Goal: Task Accomplishment & Management: Complete application form

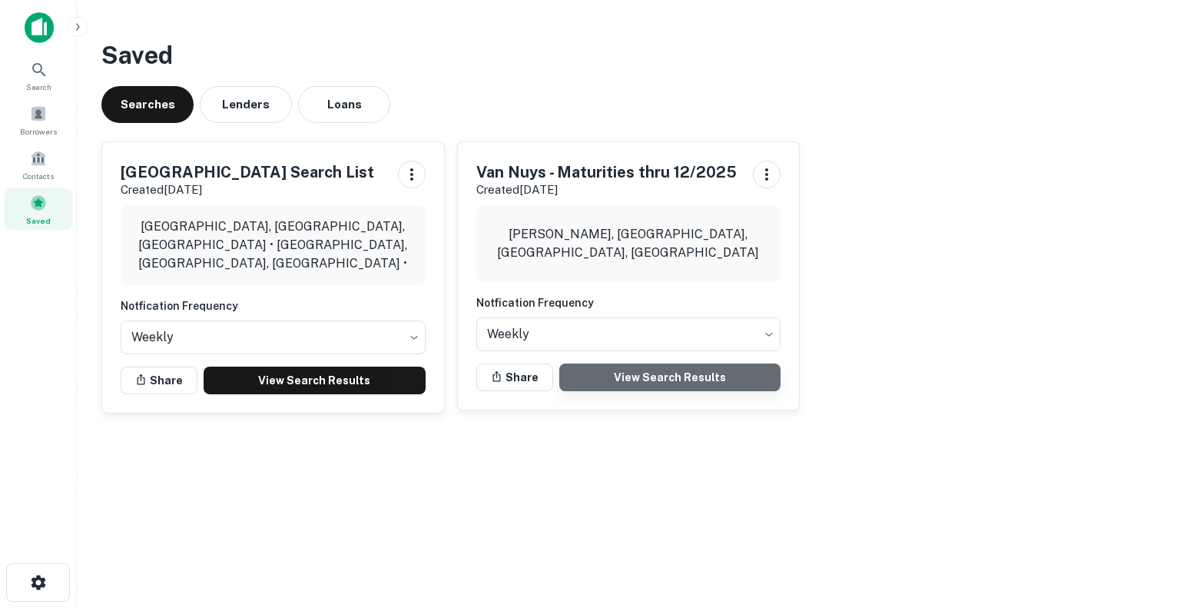
click at [657, 373] on link "View Search Results" at bounding box center [670, 377] width 222 height 28
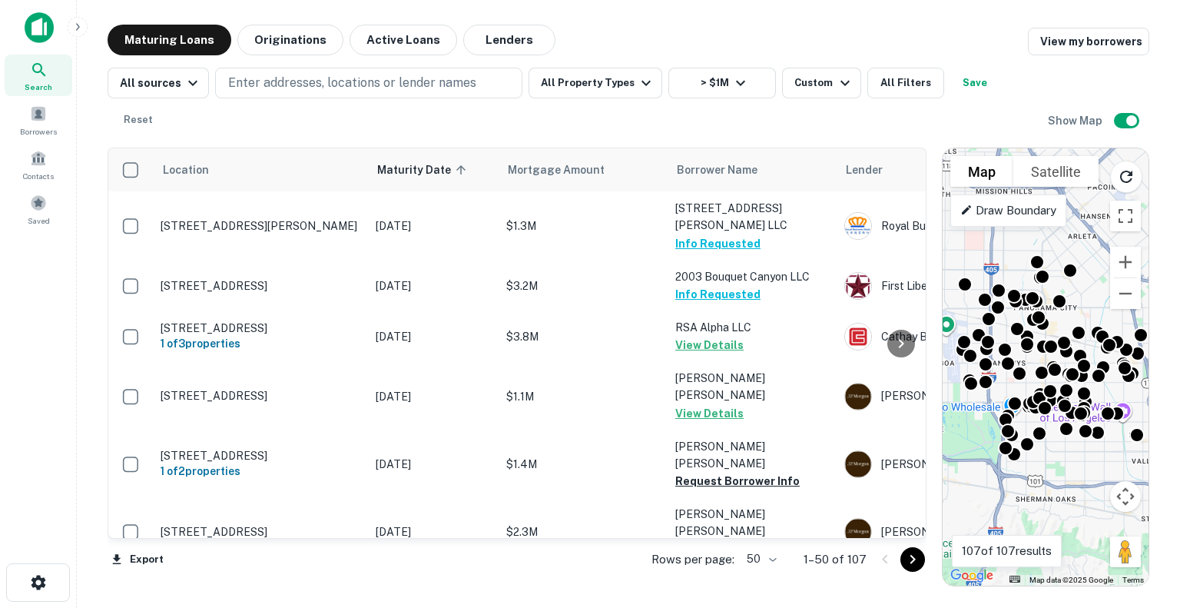
scroll to position [1225, 0]
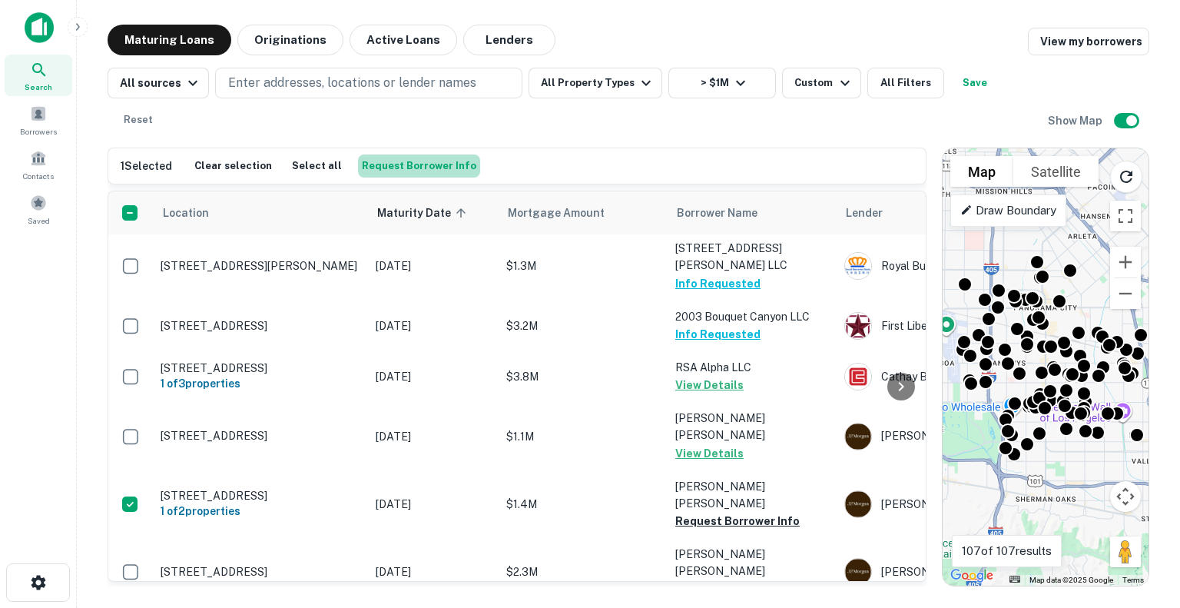
click at [420, 154] on button "Request Borrower Info" at bounding box center [419, 165] width 122 height 23
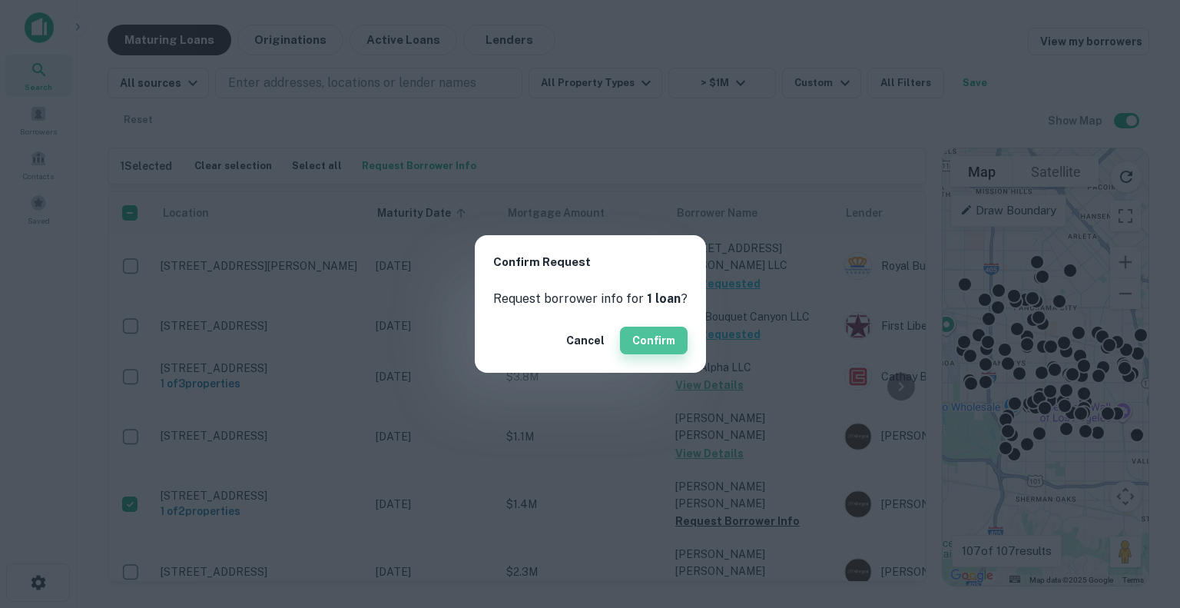
click at [657, 336] on button "Confirm" at bounding box center [654, 341] width 68 height 28
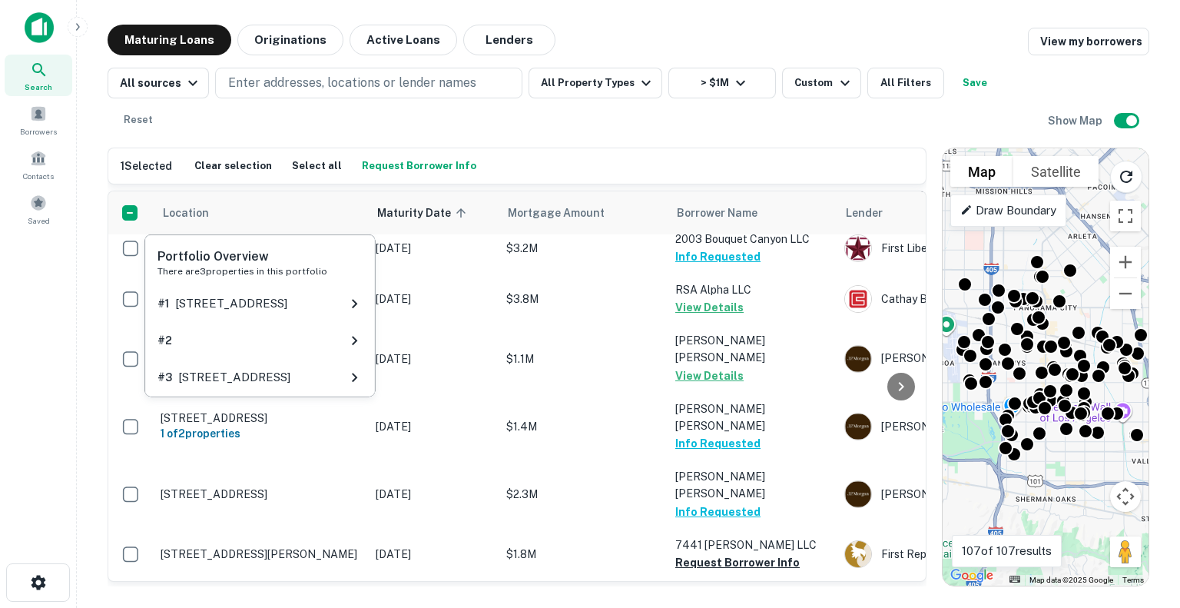
scroll to position [1303, 0]
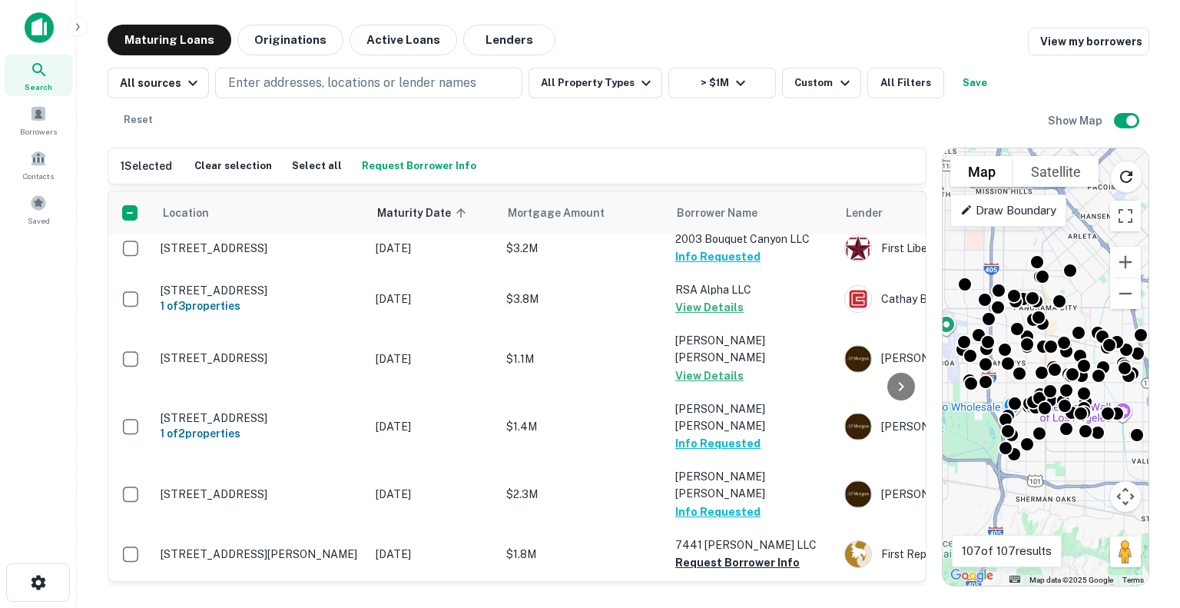
click at [545, 148] on div "1 Selected Clear selection Select all Request Borrower Info" at bounding box center [516, 165] width 817 height 35
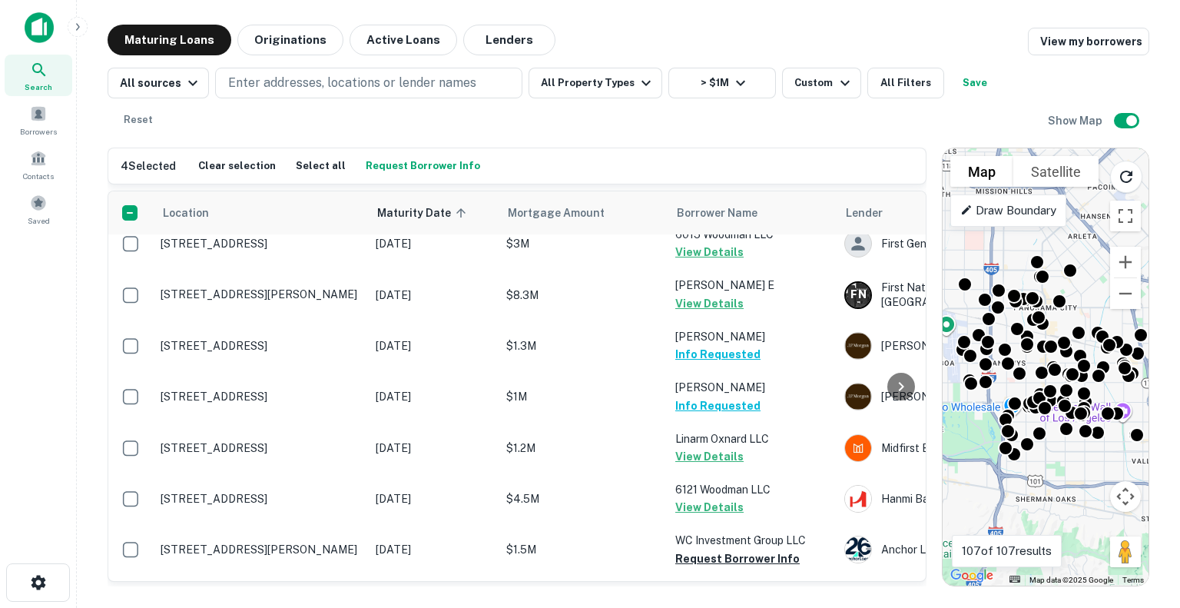
scroll to position [2317, 0]
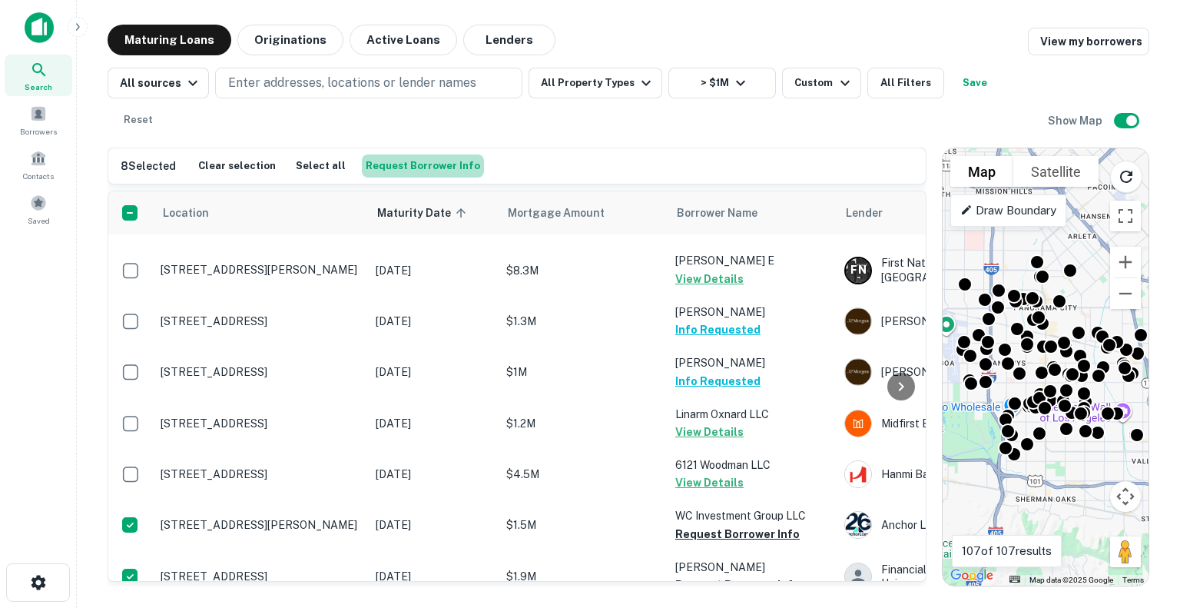
click at [435, 154] on button "Request Borrower Info" at bounding box center [423, 165] width 122 height 23
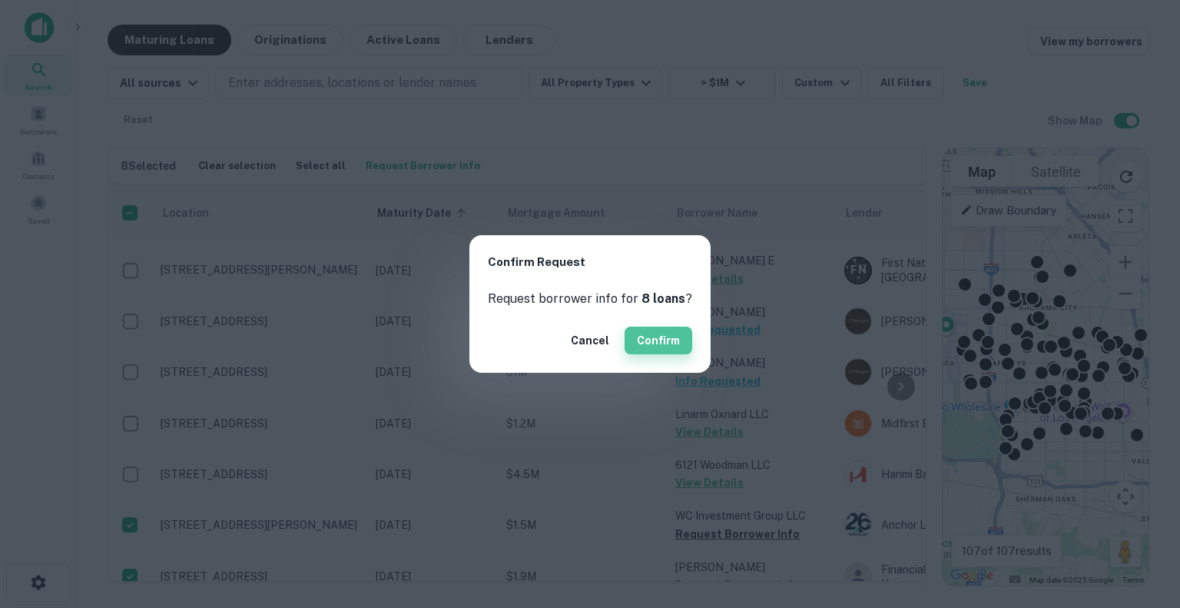
click at [661, 329] on button "Confirm" at bounding box center [659, 341] width 68 height 28
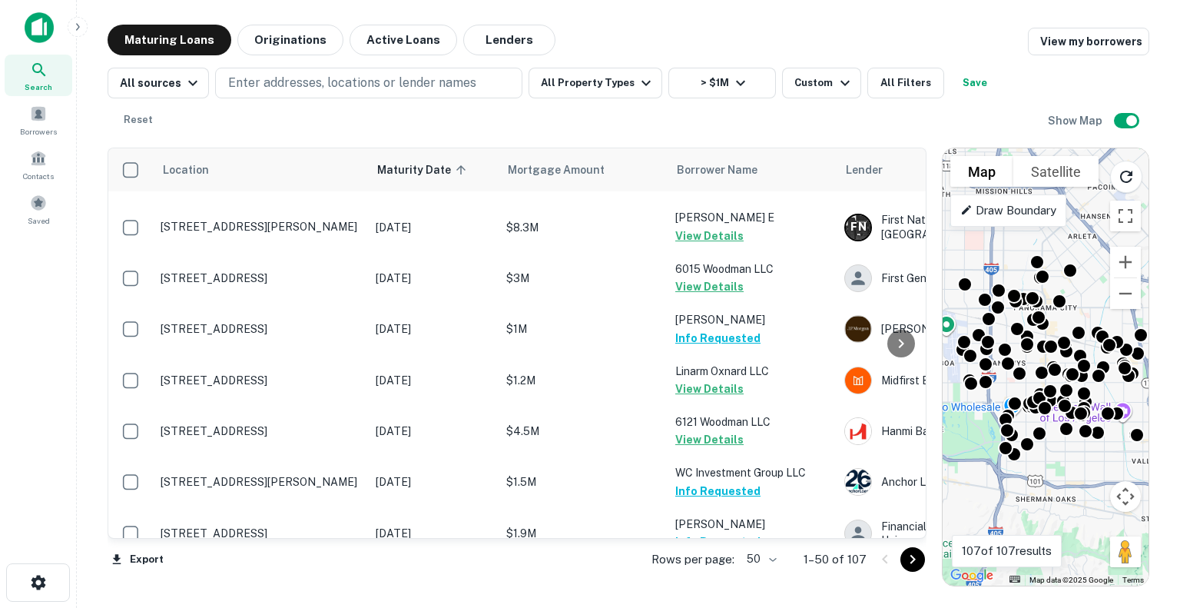
click at [913, 556] on icon "Go to next page" at bounding box center [912, 559] width 5 height 9
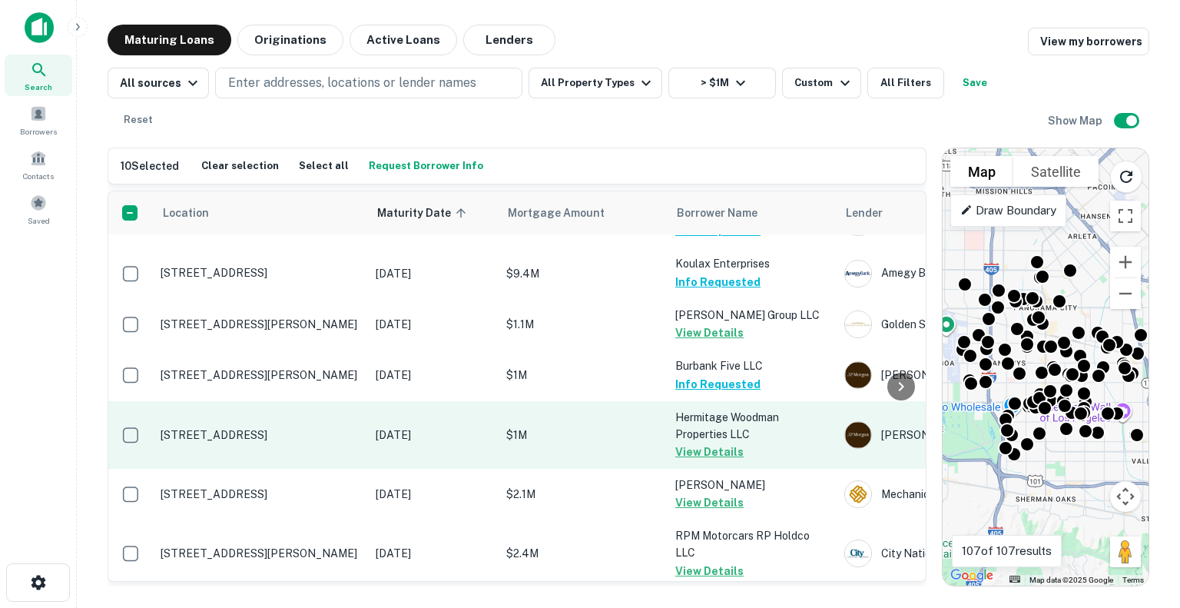
scroll to position [1389, 0]
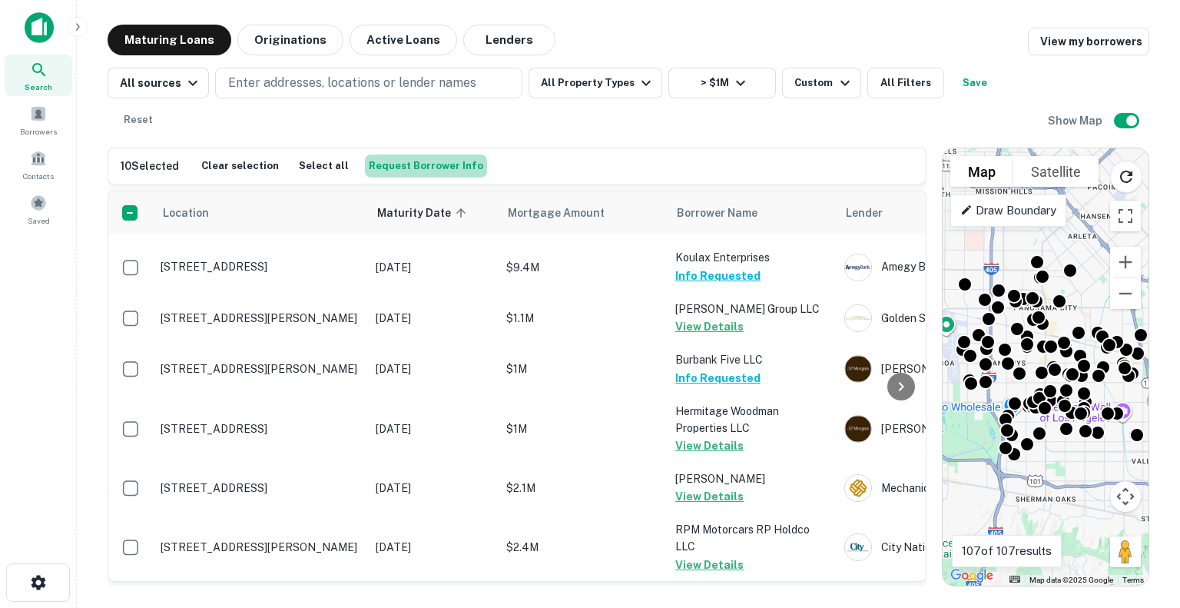
click at [419, 154] on button "Request Borrower Info" at bounding box center [426, 165] width 122 height 23
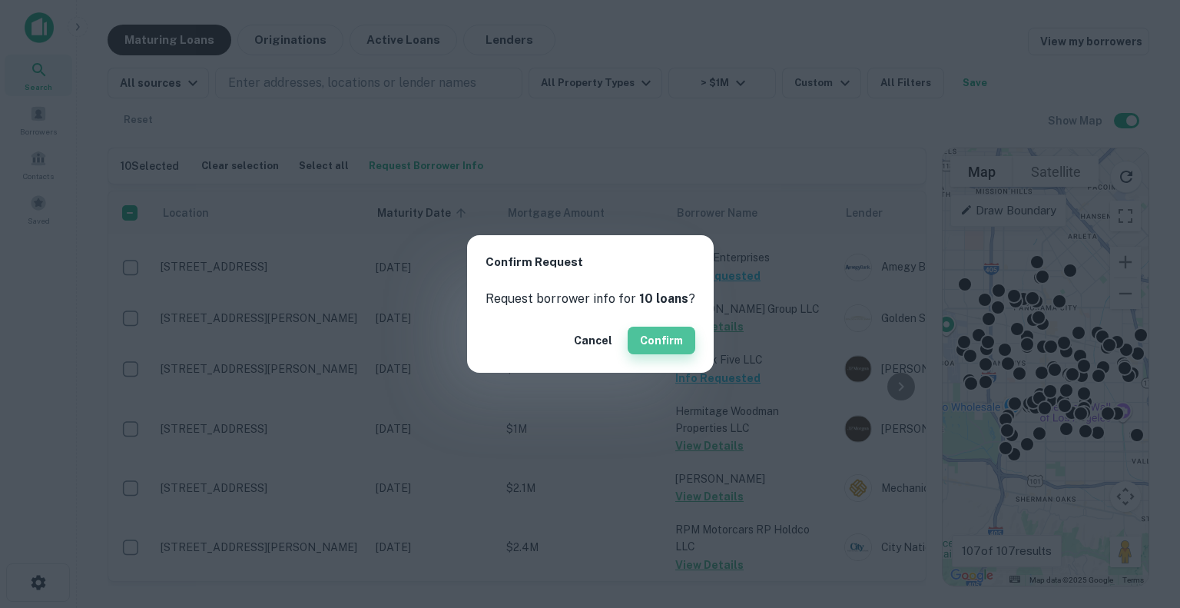
click at [651, 327] on button "Confirm" at bounding box center [662, 341] width 68 height 28
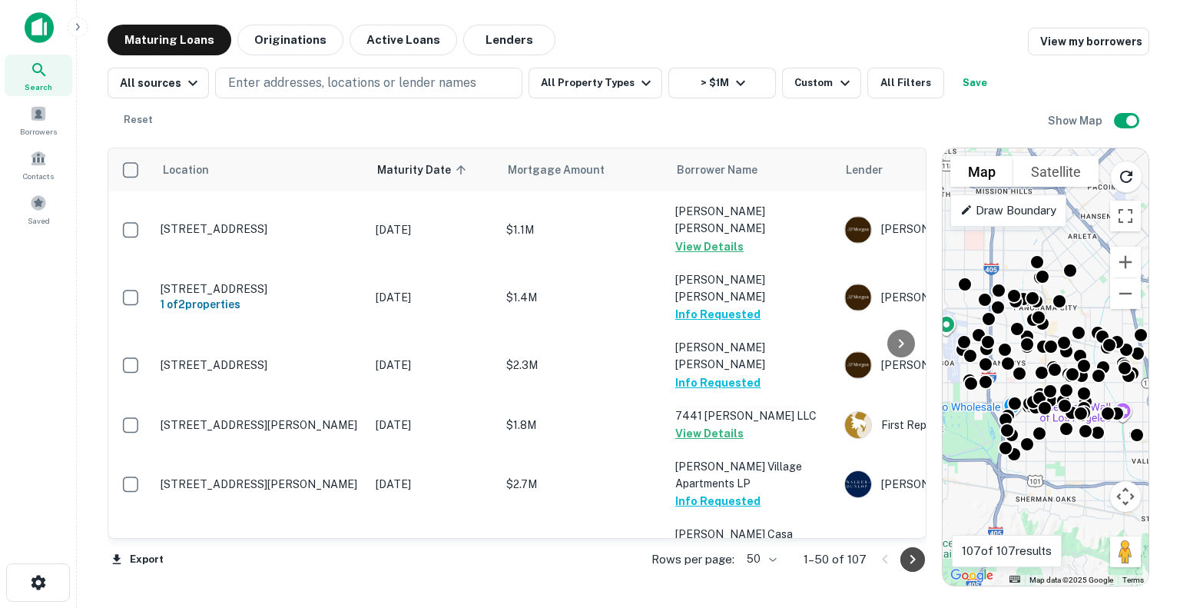
click at [913, 554] on icon "Go to next page" at bounding box center [912, 559] width 18 height 18
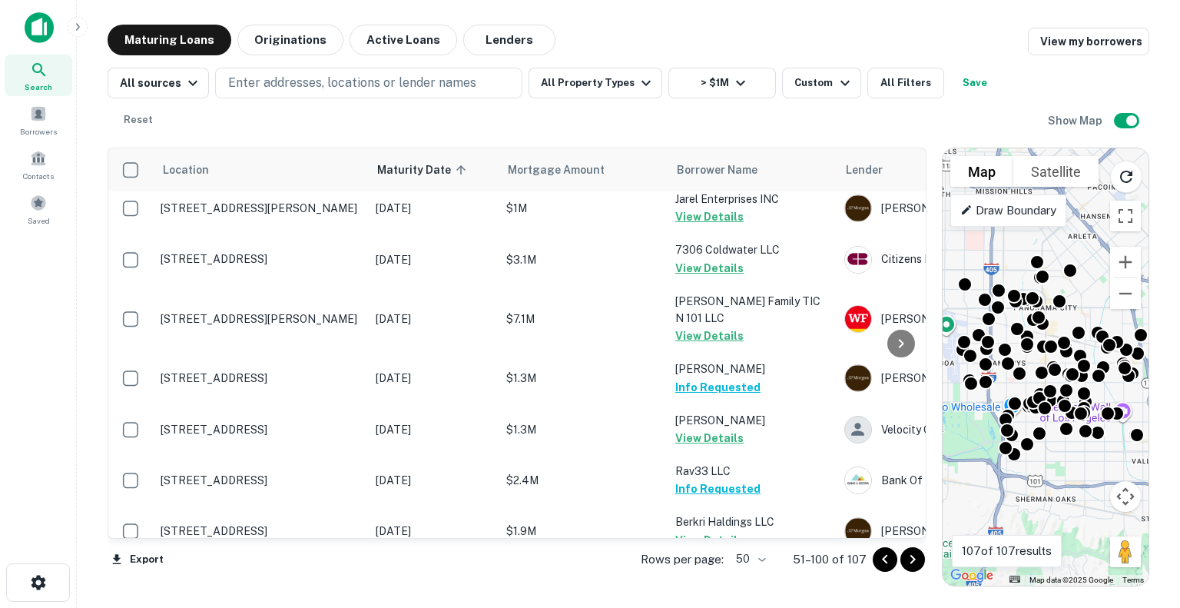
scroll to position [2259, 0]
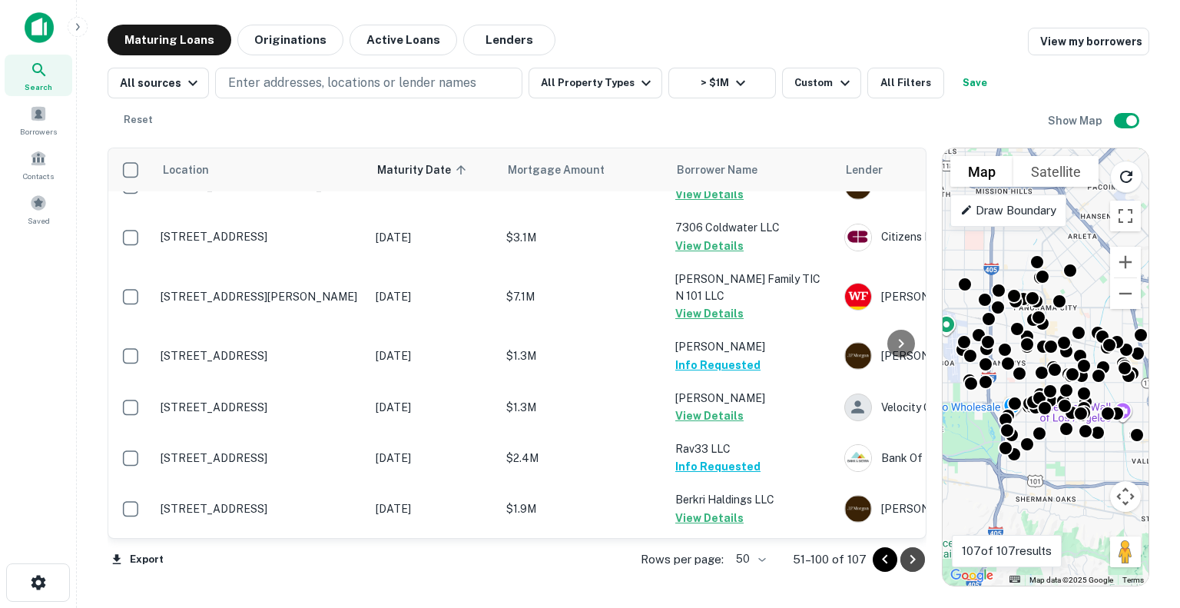
click at [913, 556] on icon "Go to next page" at bounding box center [912, 559] width 5 height 9
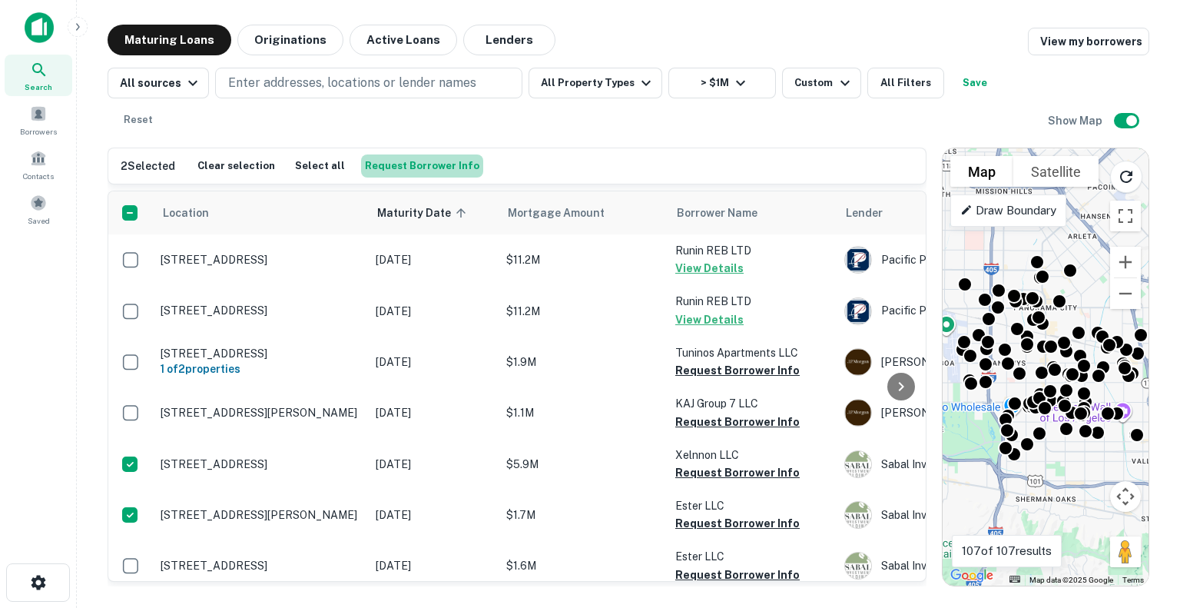
click at [423, 154] on button "Request Borrower Info" at bounding box center [422, 165] width 122 height 23
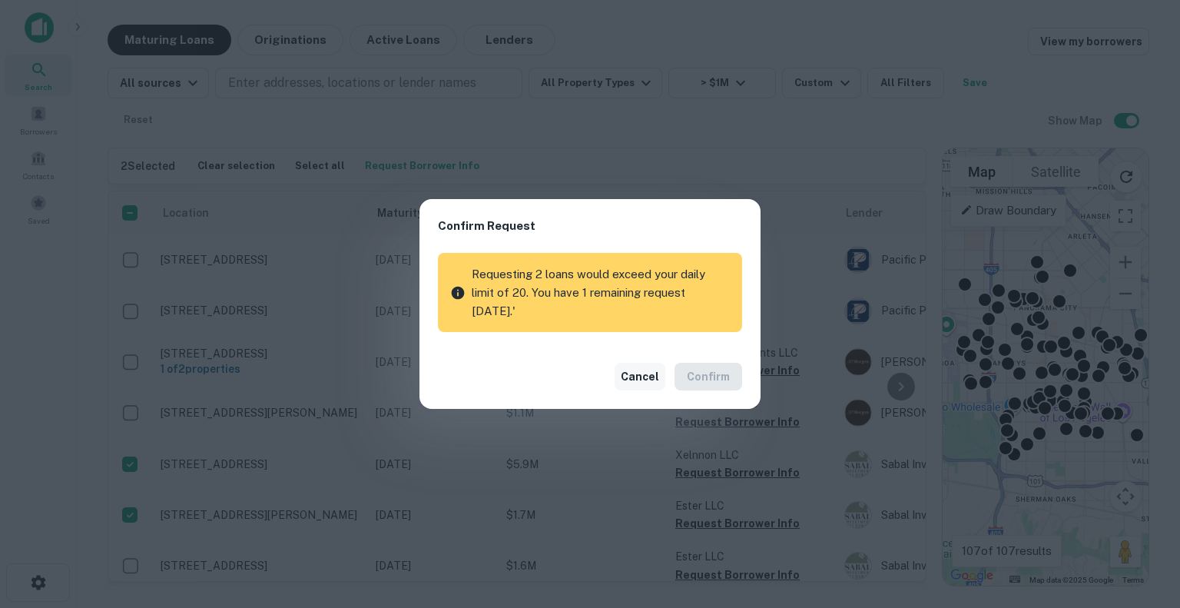
click at [634, 369] on button "Cancel" at bounding box center [640, 377] width 51 height 28
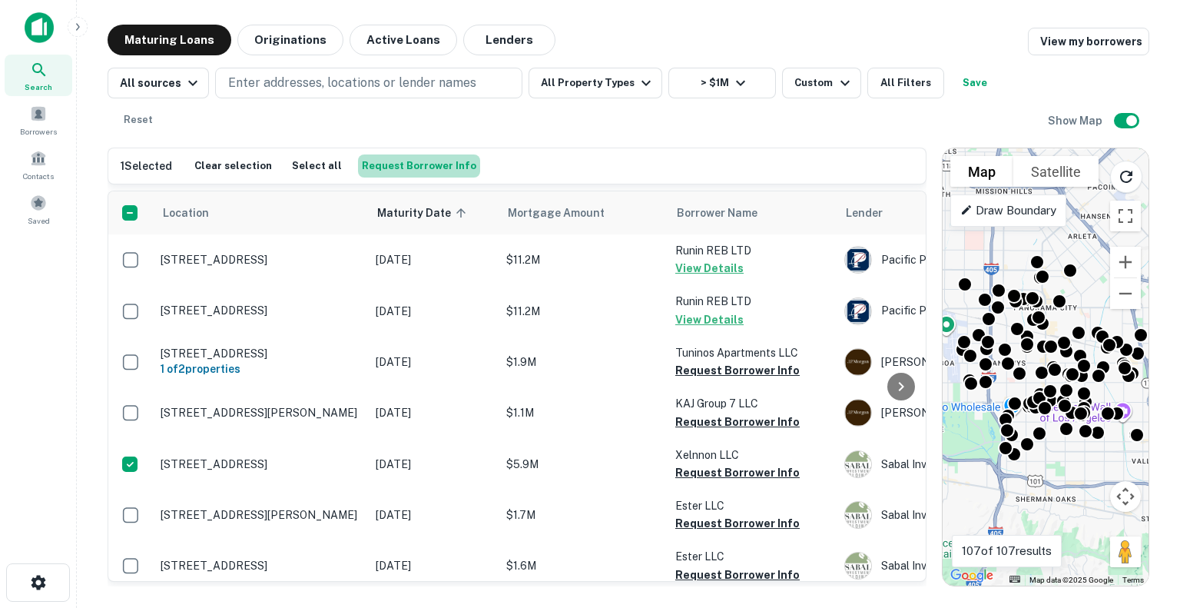
click at [419, 154] on button "Request Borrower Info" at bounding box center [419, 165] width 122 height 23
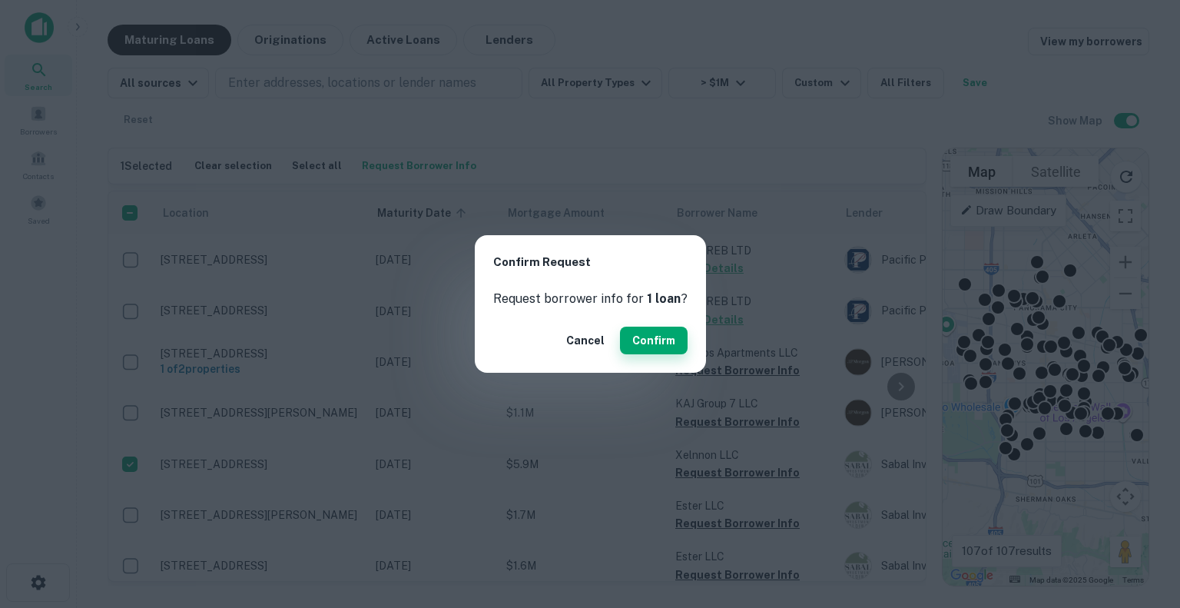
click at [650, 333] on button "Confirm" at bounding box center [654, 341] width 68 height 28
